Goal: Transaction & Acquisition: Download file/media

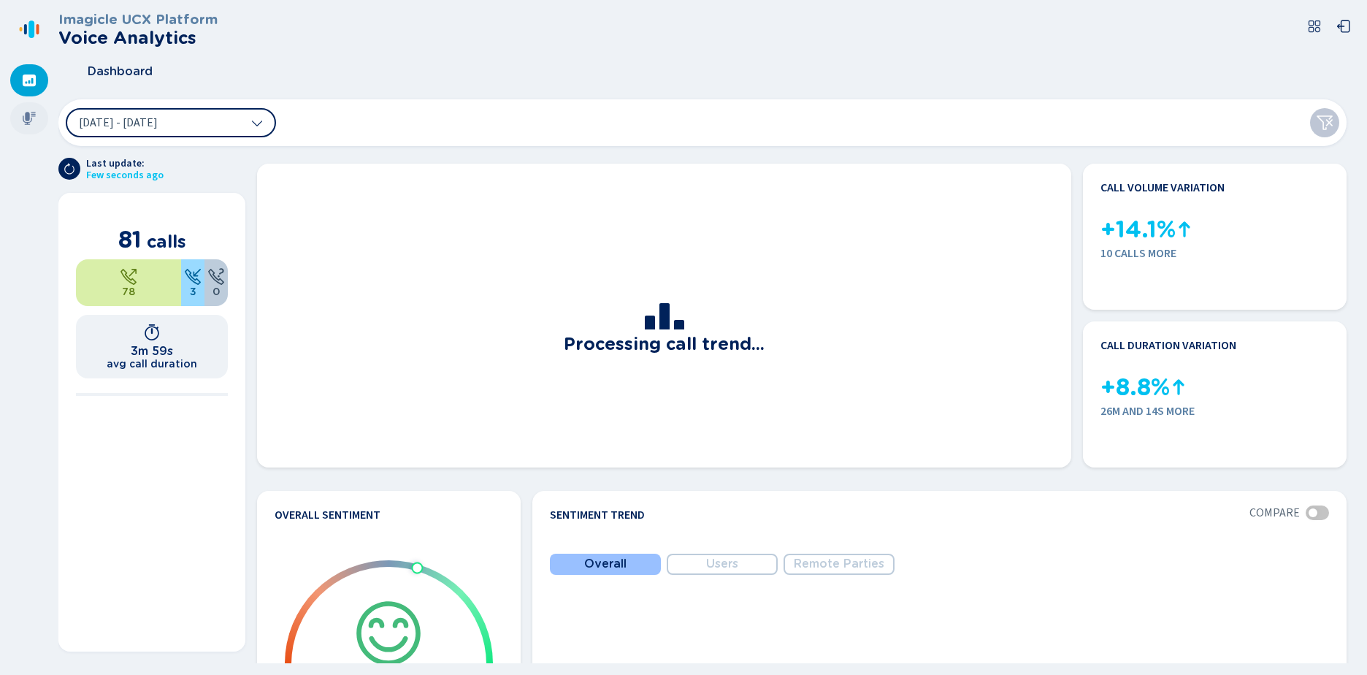
drag, startPoint x: 20, startPoint y: 115, endPoint x: 30, endPoint y: 115, distance: 10.2
click at [20, 115] on div at bounding box center [29, 118] width 38 height 32
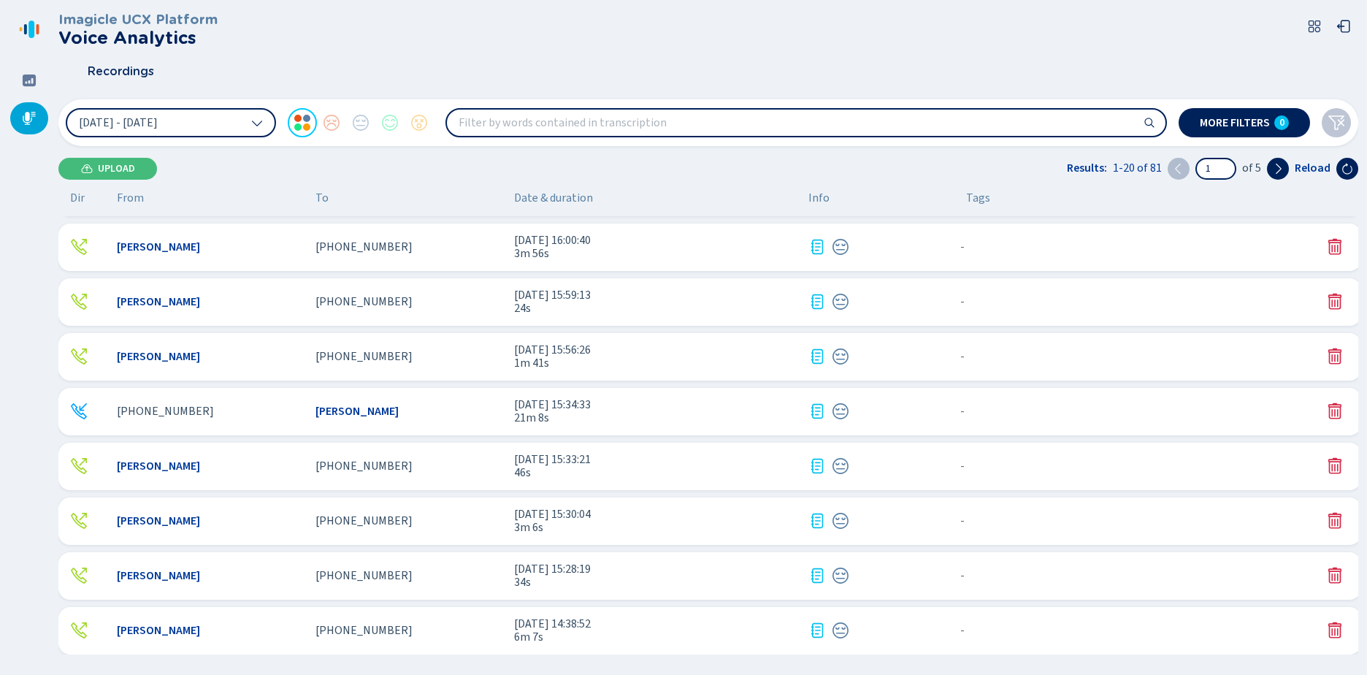
scroll to position [292, 0]
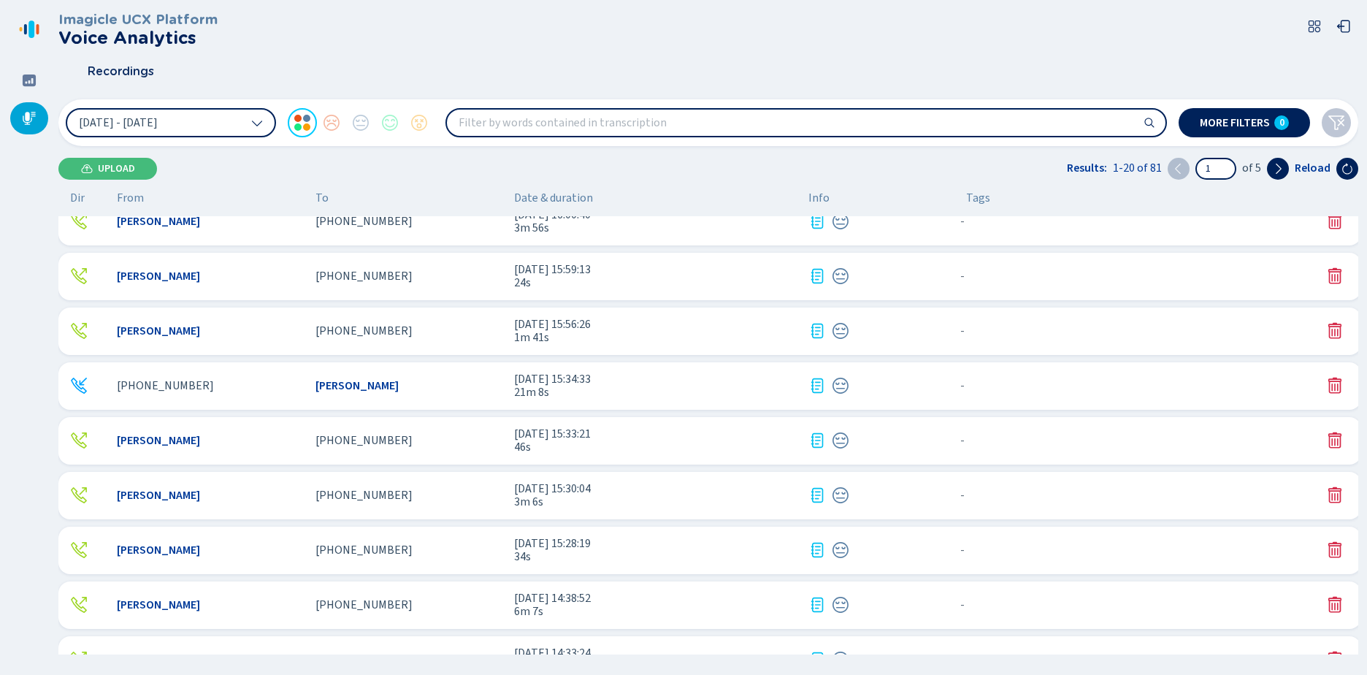
click at [537, 390] on span "21m 8s" at bounding box center [655, 391] width 283 height 13
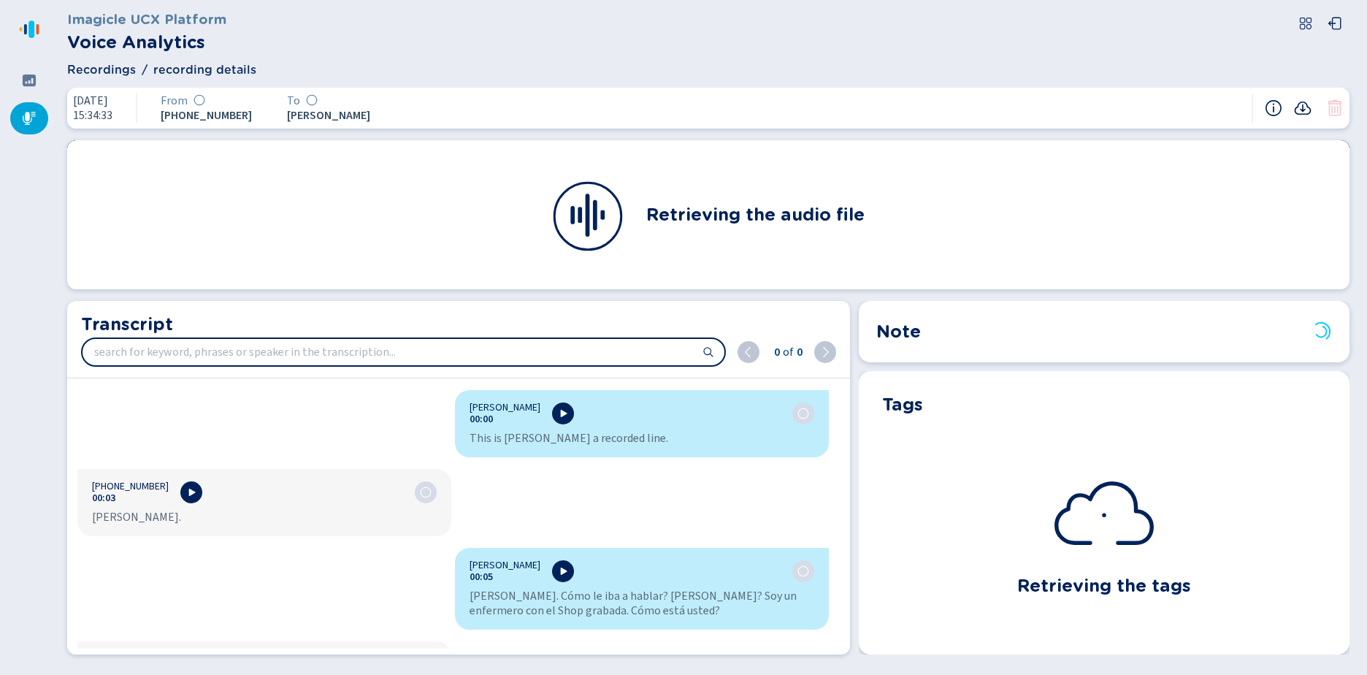
click at [1297, 107] on icon at bounding box center [1303, 108] width 18 height 18
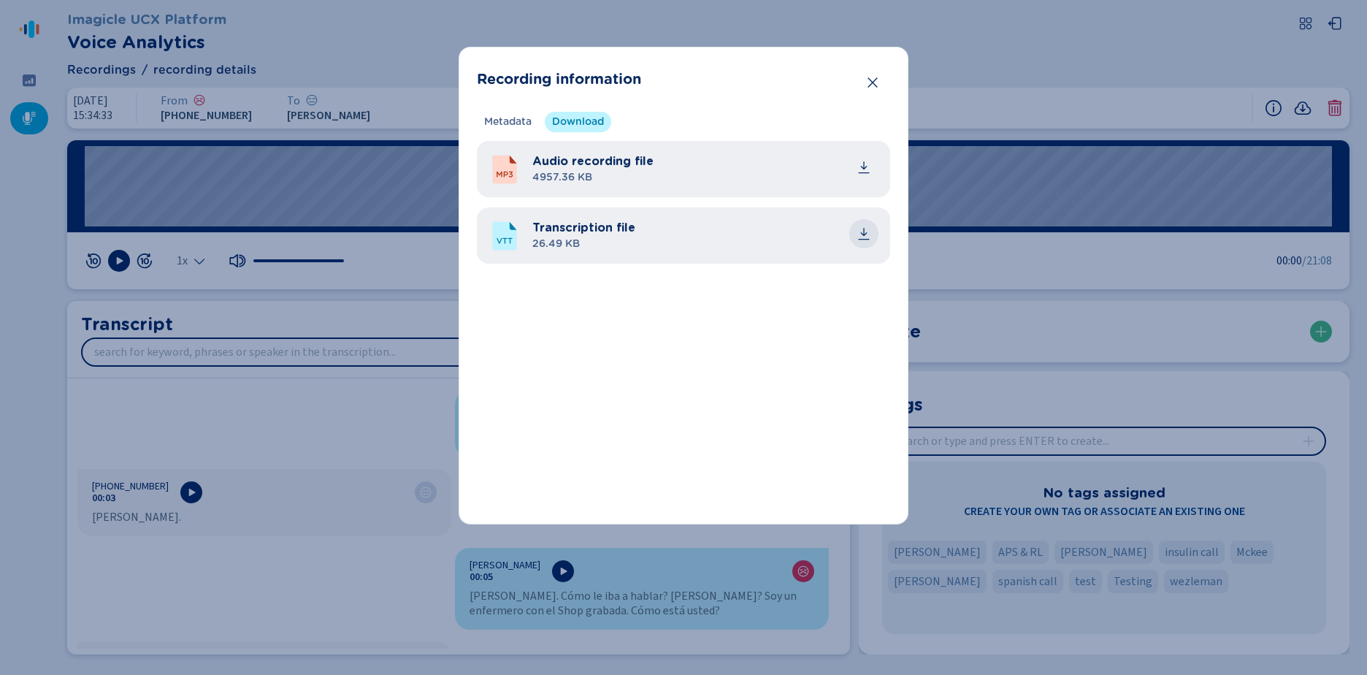
click at [864, 234] on icon "common.download" at bounding box center [864, 232] width 7 height 8
